Goal: Navigation & Orientation: Find specific page/section

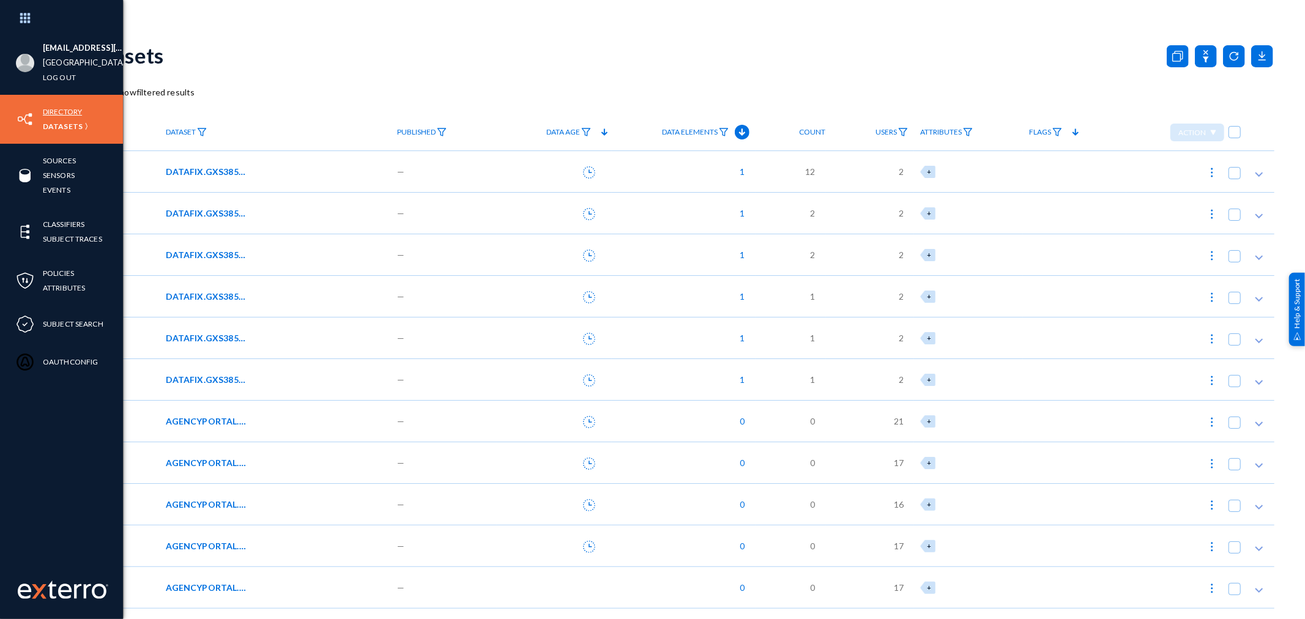
click at [51, 110] on link "Directory" at bounding box center [62, 112] width 39 height 14
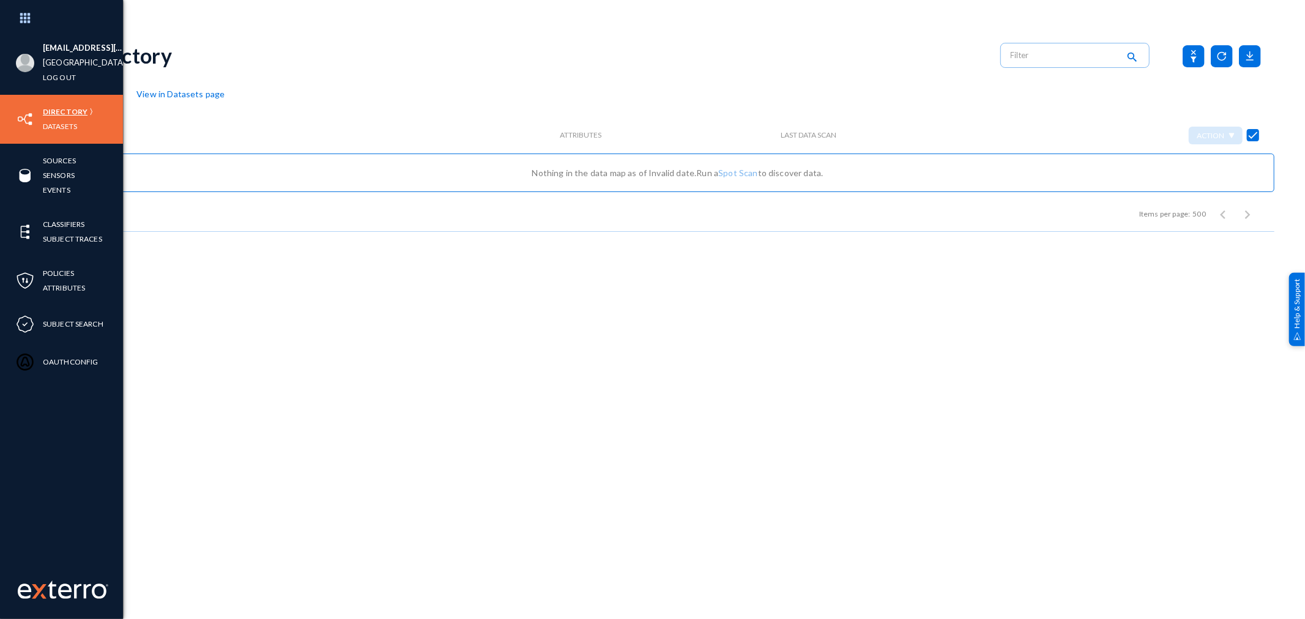
checkbox input "false"
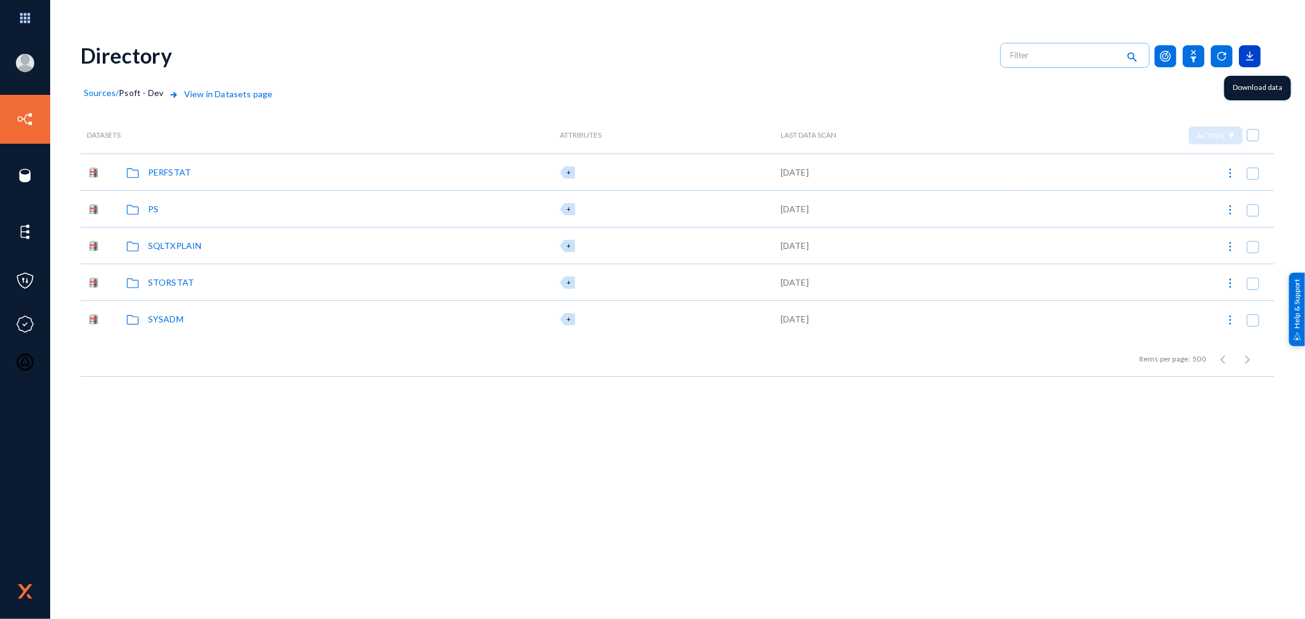
click at [1245, 59] on icon at bounding box center [1250, 56] width 22 height 22
